Goal: Task Accomplishment & Management: Use online tool/utility

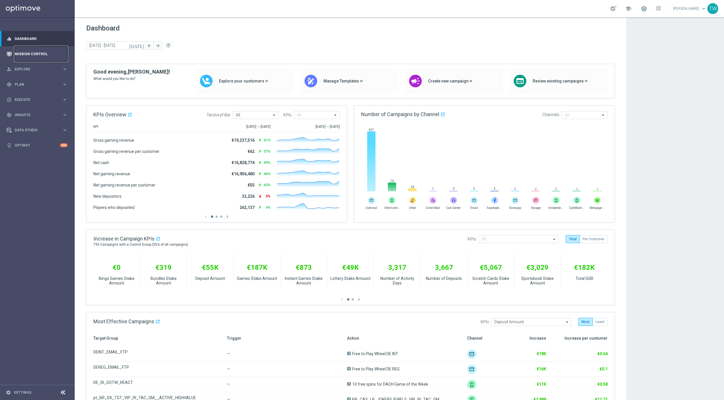
click at [33, 54] on link "Mission Control" at bounding box center [41, 53] width 53 height 15
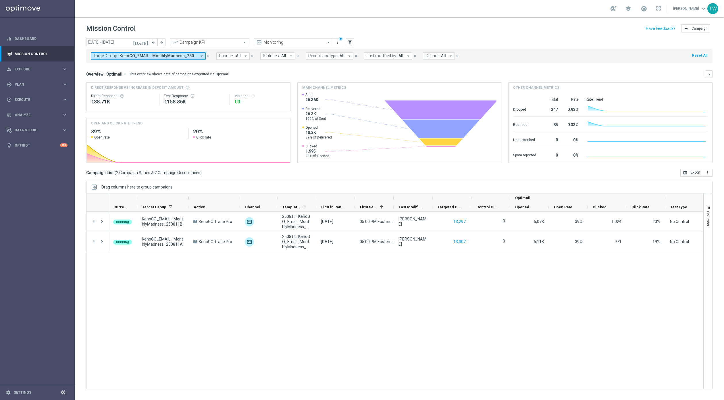
click at [190, 56] on span "KenoGO_EMAIL - MonthlyMadness_250811A, KenoGO_EMAIL - MonthlyMadness_250811B, K…" at bounding box center [158, 55] width 77 height 5
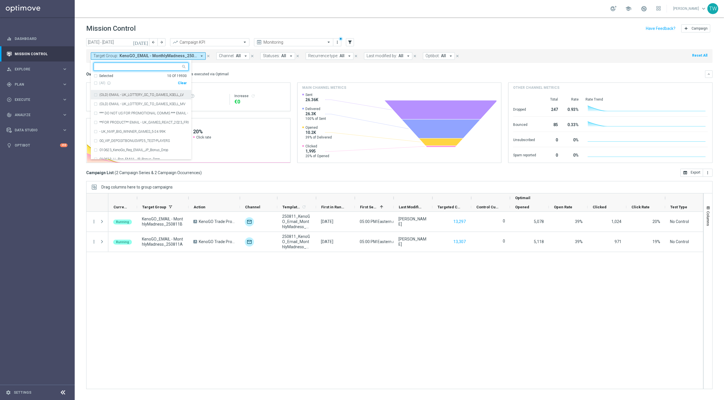
click at [0, 0] on div "Clear" at bounding box center [0, 0] width 0 height 0
click at [126, 70] on ng-select "Selected 0 Of 19930 (All) info_outline Clear (OLD) EMAIL - UK_LOTTERY_SC_TO_GAM…" at bounding box center [141, 111] width 101 height 97
click at [120, 65] on input "text" at bounding box center [139, 66] width 84 height 5
click at [106, 81] on span "(All Search Results)" at bounding box center [115, 83] width 32 height 5
type input "250812"
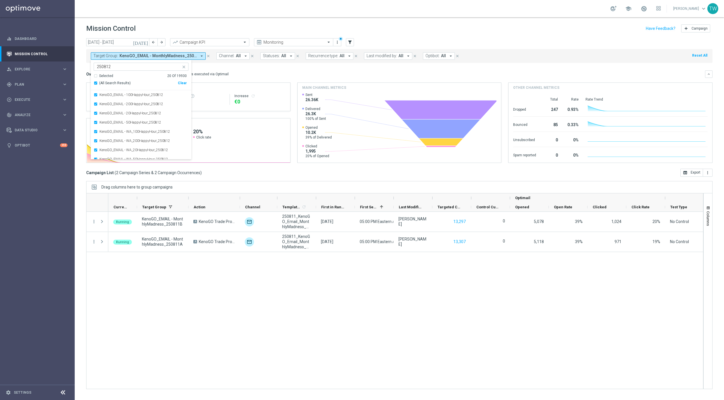
click at [219, 66] on mini-dashboard "Overview: Optimail arrow_drop_down This overview shows data of campaigns execut…" at bounding box center [399, 116] width 627 height 106
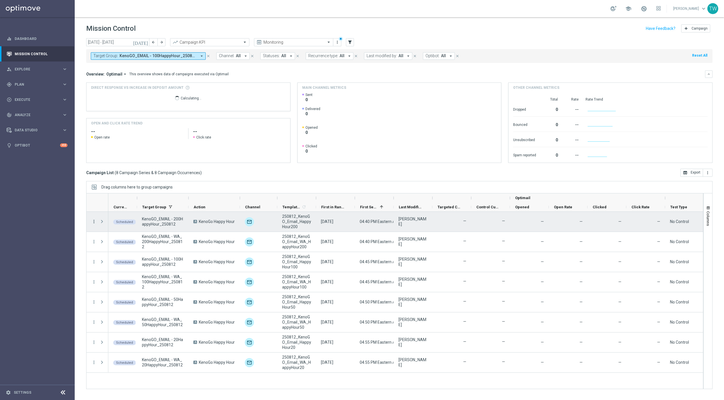
click at [94, 221] on icon "more_vert" at bounding box center [93, 221] width 5 height 5
click at [138, 227] on div "Campaign Details" at bounding box center [131, 225] width 53 height 4
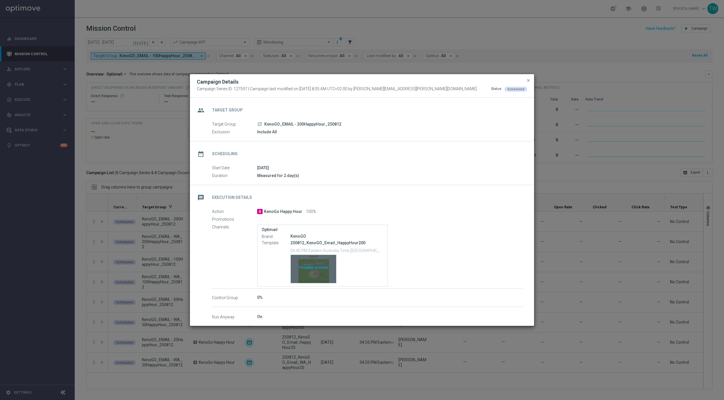
click at [314, 266] on div "Template preview" at bounding box center [313, 269] width 45 height 28
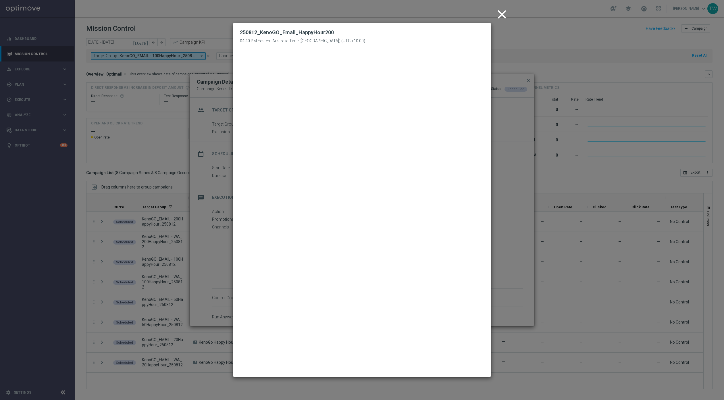
click at [504, 15] on icon "close" at bounding box center [502, 14] width 14 height 14
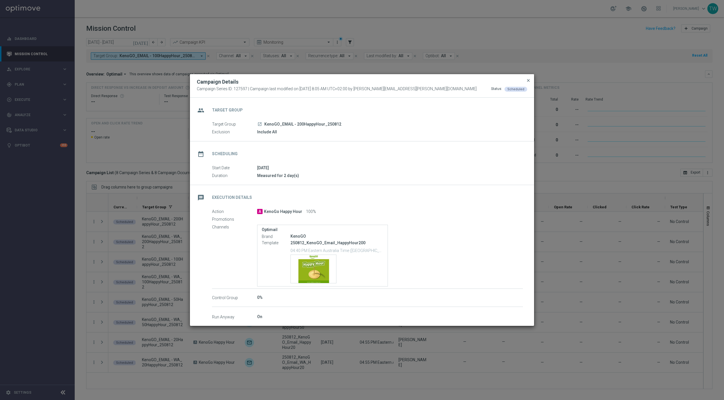
click at [529, 80] on span "close" at bounding box center [528, 80] width 5 height 5
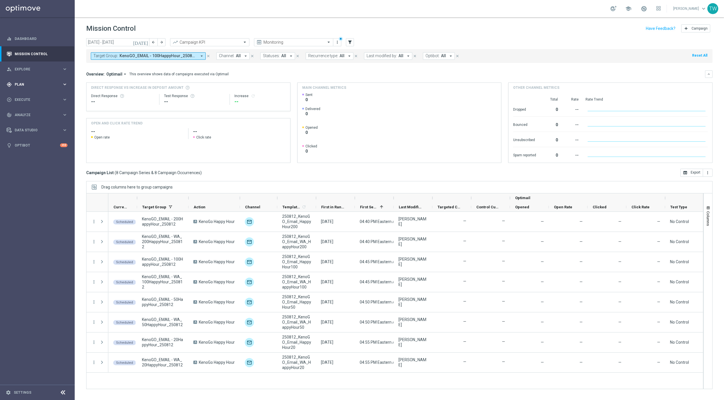
click at [60, 85] on span "Plan" at bounding box center [38, 84] width 47 height 3
click at [35, 116] on accordion "Templates keyboard_arrow_right Optimail OptiMobile In-App OptiMobile Push Embed…" at bounding box center [44, 113] width 59 height 9
click at [27, 116] on accordion "Templates keyboard_arrow_right Optimail OptiMobile In-App OptiMobile Push Embed…" at bounding box center [44, 113] width 59 height 9
click at [21, 112] on span "Templates" at bounding box center [35, 113] width 41 height 3
click at [21, 122] on link "Optimail" at bounding box center [39, 122] width 42 height 5
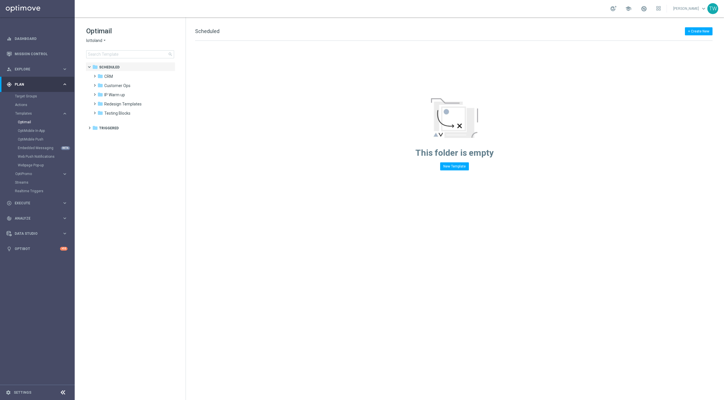
click at [99, 41] on span "lottoland" at bounding box center [94, 40] width 16 height 5
click at [0, 0] on span "KenoGO" at bounding box center [0, 0] width 0 height 0
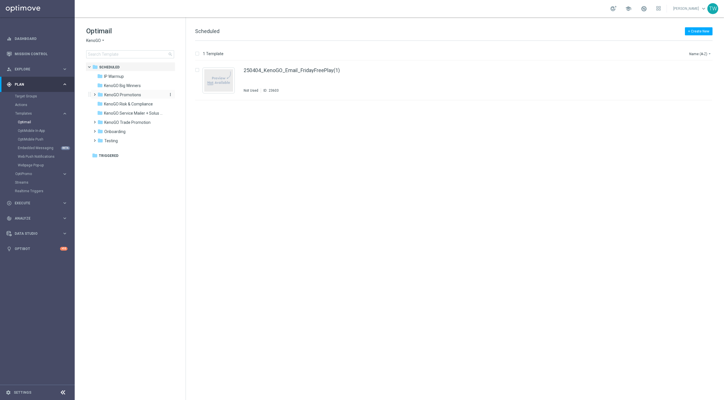
click at [147, 93] on div "folder KenoGO Promotions" at bounding box center [130, 95] width 66 height 7
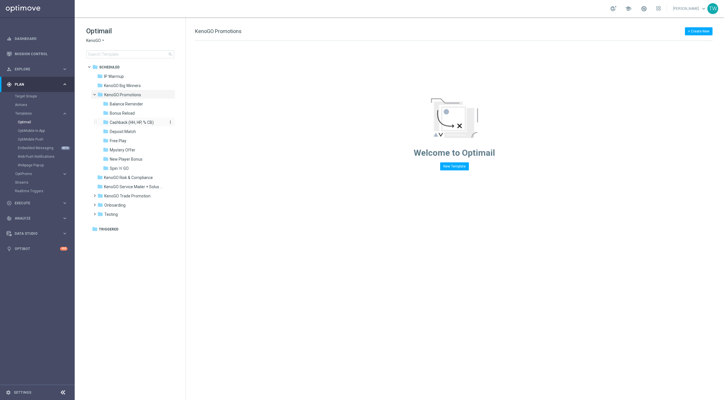
click at [148, 122] on span "Cashback (HH, HP, % CB)" at bounding box center [132, 122] width 44 height 5
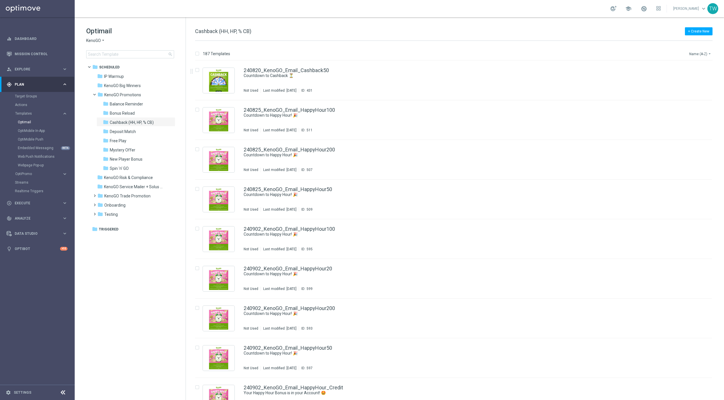
click at [693, 54] on button "Name (A-Z) arrow_drop_down" at bounding box center [701, 53] width 24 height 7
click at [690, 80] on span "Date Modified (Newest)" at bounding box center [690, 79] width 39 height 4
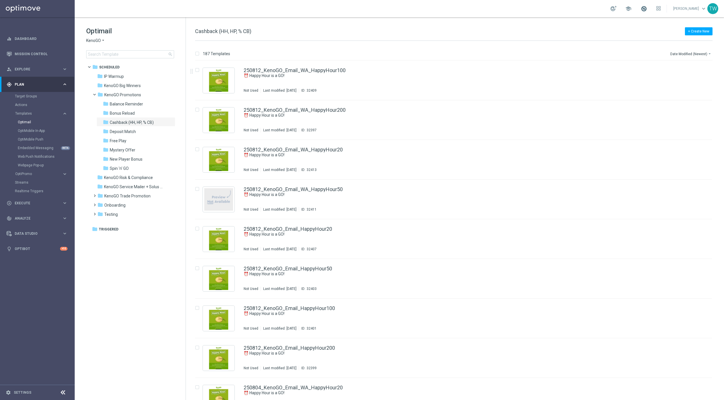
click at [647, 8] on span at bounding box center [644, 8] width 6 height 6
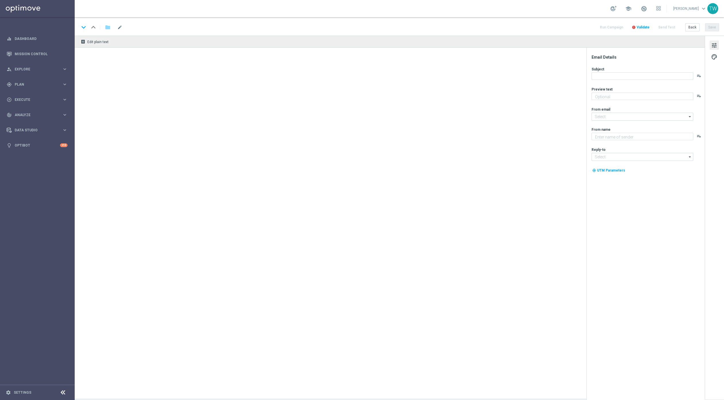
type textarea "Get 50% back in BONUS CASH!"
type input "[EMAIL_ADDRESS][DOMAIN_NAME]"
type textarea "KenoGO"
type input "[EMAIL_ADDRESS][DOMAIN_NAME]"
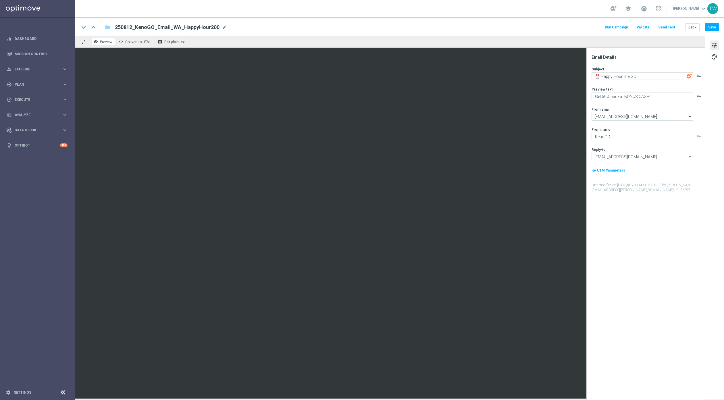
click at [97, 43] on icon "remove_red_eye" at bounding box center [95, 41] width 5 height 5
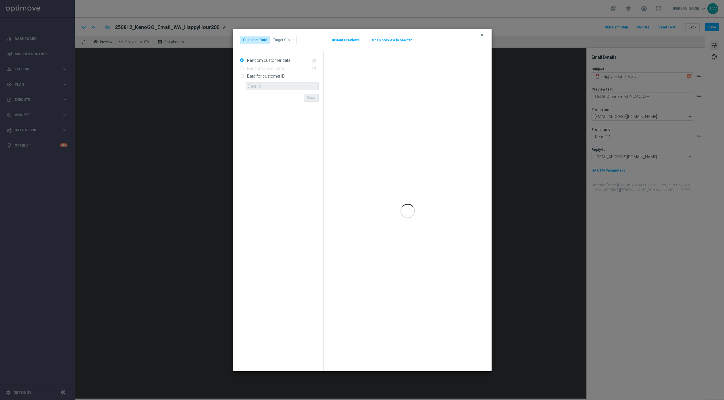
click at [395, 41] on button "Open preview in new tab" at bounding box center [392, 40] width 41 height 5
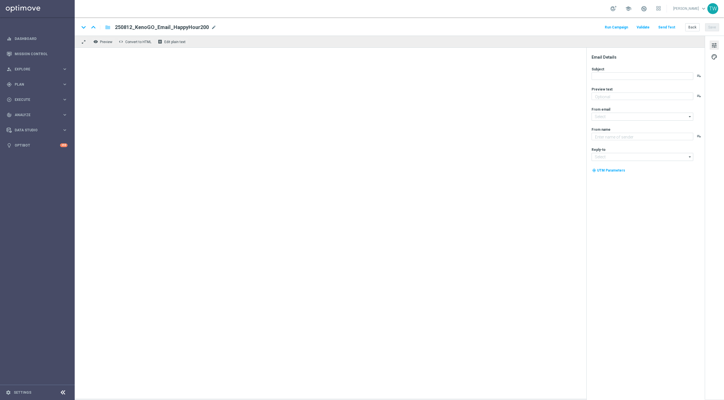
type textarea "Get 50% back in BONUS CASH!"
type input "[EMAIL_ADDRESS][DOMAIN_NAME]"
type textarea "KenoGO"
type input "[EMAIL_ADDRESS][DOMAIN_NAME]"
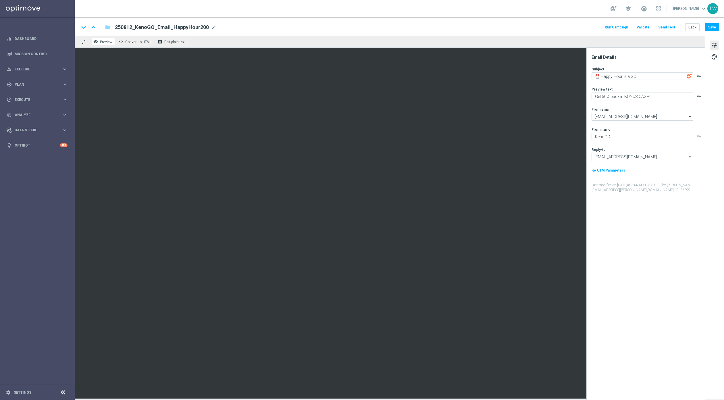
click at [107, 39] on button "remove_red_eye Preview" at bounding box center [103, 41] width 23 height 7
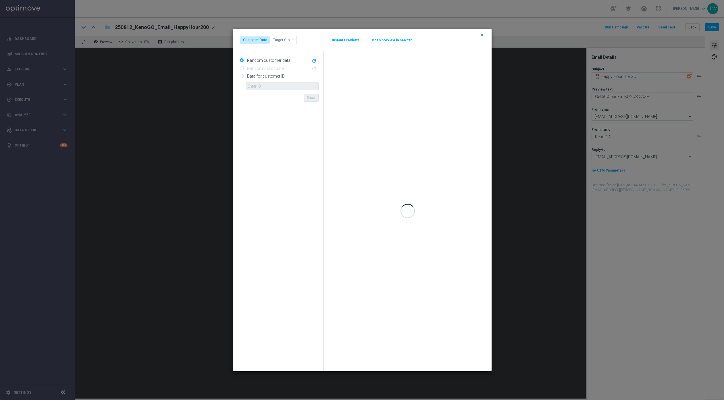
click at [391, 40] on button "Open preview in new tab" at bounding box center [392, 40] width 41 height 5
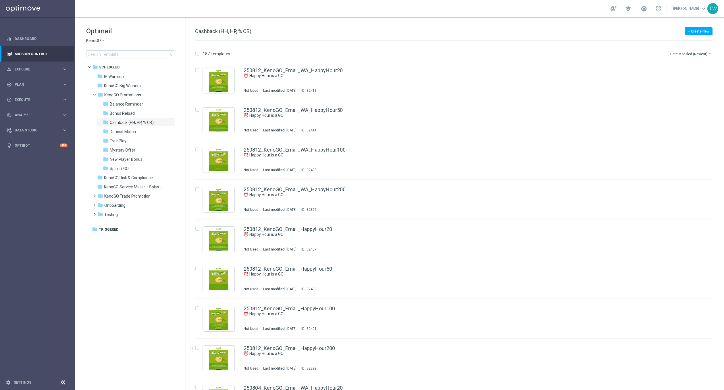
click at [68, 48] on div "Mission Control" at bounding box center [37, 53] width 74 height 15
click at [18, 53] on link "Mission Control" at bounding box center [41, 53] width 53 height 15
click at [28, 33] on link "Dashboard" at bounding box center [41, 38] width 53 height 15
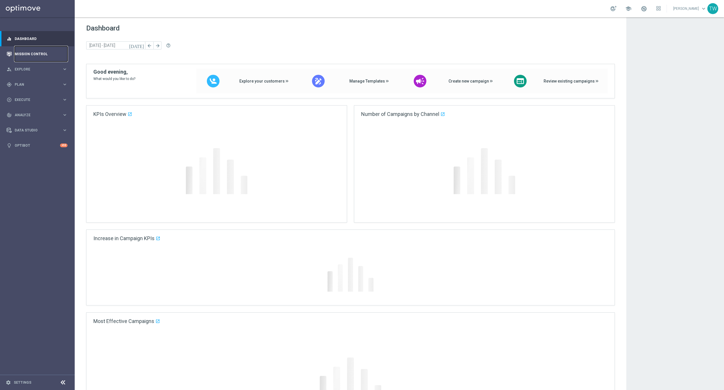
click at [27, 53] on link "Mission Control" at bounding box center [41, 53] width 53 height 15
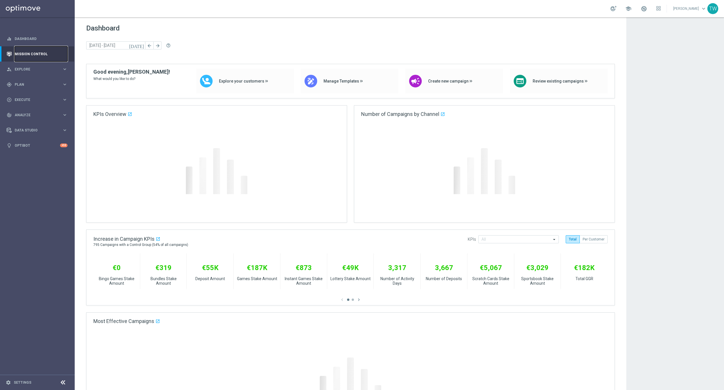
click at [27, 53] on link "Mission Control" at bounding box center [41, 53] width 53 height 15
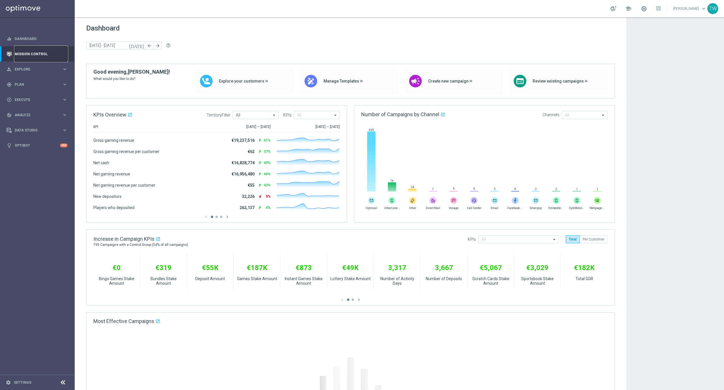
click at [20, 49] on link "Mission Control" at bounding box center [41, 53] width 53 height 15
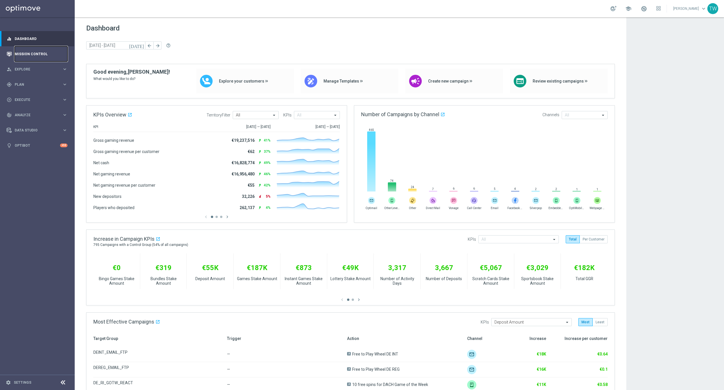
click at [30, 55] on link "Mission Control" at bounding box center [41, 53] width 53 height 15
